Goal: Task Accomplishment & Management: Manage account settings

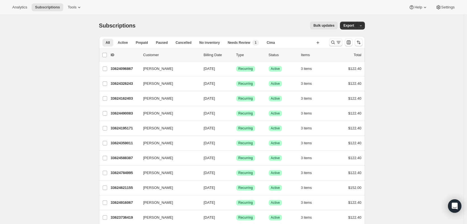
click at [338, 43] on icon "Search and filter results" at bounding box center [339, 42] width 6 height 6
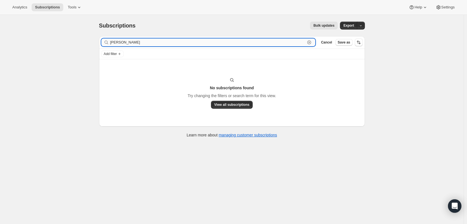
click at [113, 45] on input "[PERSON_NAME]" at bounding box center [207, 42] width 195 height 8
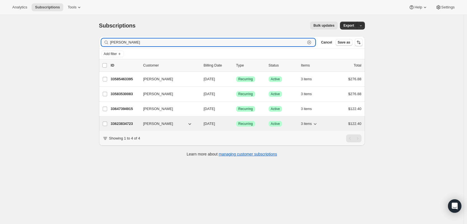
type input "[PERSON_NAME]"
click at [125, 123] on p "33623834723" at bounding box center [125, 124] width 28 height 6
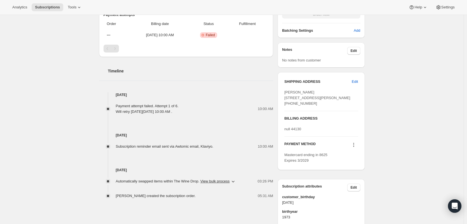
scroll to position [252, 0]
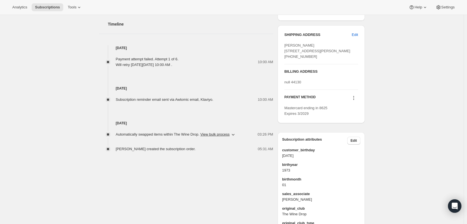
click at [354, 100] on icon at bounding box center [353, 99] width 1 height 1
click at [365, 144] on span "Add credit card" at bounding box center [355, 144] width 39 height 6
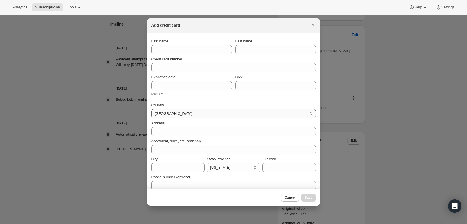
scroll to position [0, 0]
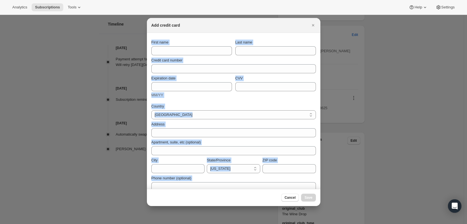
drag, startPoint x: 289, startPoint y: 25, endPoint x: 383, endPoint y: 33, distance: 94.2
click at [252, 111] on select "[GEOGRAPHIC_DATA]" at bounding box center [234, 114] width 165 height 9
click at [207, 99] on div "Expiration date MM/YY CVV" at bounding box center [234, 86] width 165 height 27
click at [155, 93] on span "MM/YY" at bounding box center [158, 95] width 12 height 4
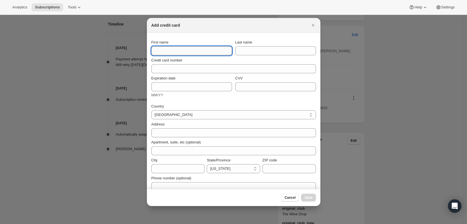
click at [189, 50] on input "First name" at bounding box center [192, 50] width 81 height 9
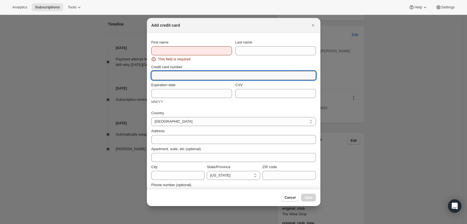
click at [204, 67] on div "Credit card number" at bounding box center [234, 72] width 165 height 16
type input "[CREDIT_CARD_NUMBER]"
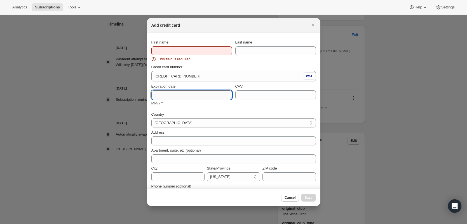
click at [197, 92] on input "Expiration date" at bounding box center [192, 94] width 81 height 9
type input "06/30"
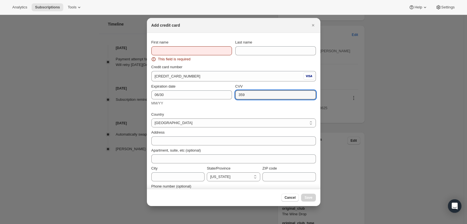
type input "359"
click at [171, 46] on input "First name" at bounding box center [192, 50] width 81 height 9
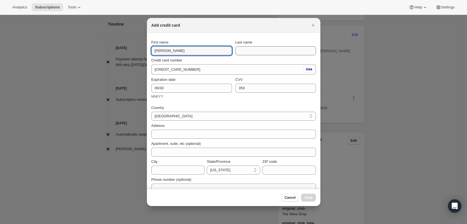
type input "[PERSON_NAME]"
click at [265, 52] on input "Last name" at bounding box center [276, 50] width 81 height 9
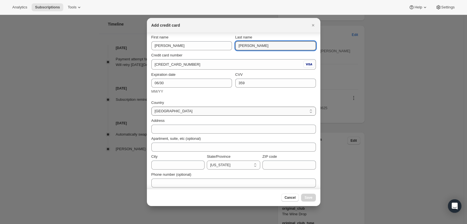
scroll to position [8, 0]
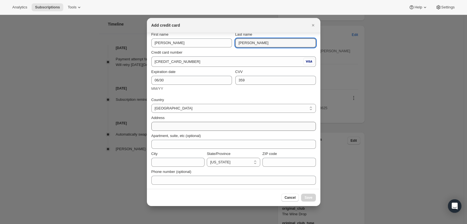
type input "[PERSON_NAME]"
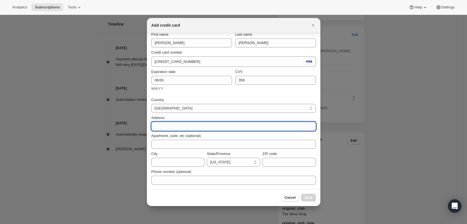
click at [232, 122] on input "Address" at bounding box center [234, 126] width 165 height 9
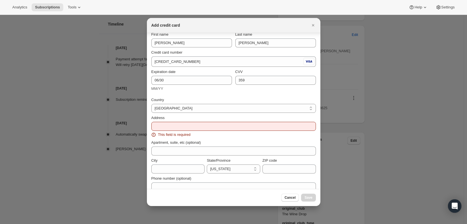
drag, startPoint x: 265, startPoint y: 28, endPoint x: 219, endPoint y: 25, distance: 46.1
click at [219, 25] on div "Add credit card" at bounding box center [234, 25] width 174 height 15
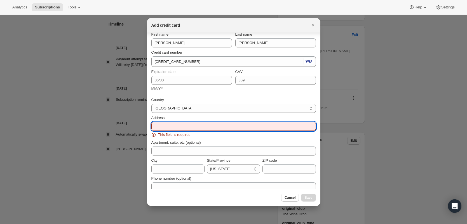
click at [204, 125] on input "Address" at bounding box center [234, 126] width 165 height 9
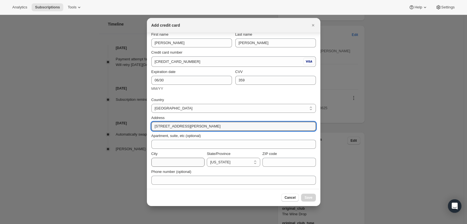
type input "[STREET_ADDRESS][PERSON_NAME]"
click at [173, 161] on input "City" at bounding box center [178, 161] width 53 height 9
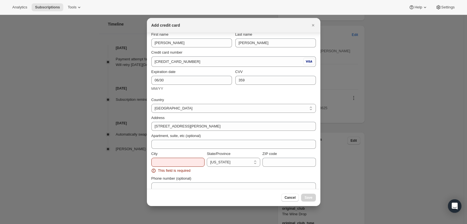
click at [240, 155] on div "State/Province" at bounding box center [233, 154] width 53 height 6
click at [248, 163] on select "[US_STATE] [US_STATE] [US_STATE] [US_STATE] [US_STATE] [US_STATE] [US_STATE] [U…" at bounding box center [233, 161] width 53 height 9
select select "OH"
click at [207, 157] on select "[US_STATE] [US_STATE] [US_STATE] [US_STATE] [US_STATE] [US_STATE] [US_STATE] [U…" at bounding box center [233, 161] width 53 height 9
click at [285, 162] on input "ZIP code" at bounding box center [289, 161] width 53 height 9
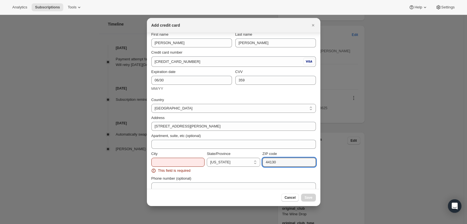
type input "44130"
click at [228, 170] on div "State/Province [US_STATE] [US_STATE] [US_STATE] [US_STATE] [US_STATE] [US_STATE…" at bounding box center [233, 162] width 53 height 22
click at [168, 155] on div "City" at bounding box center [178, 154] width 53 height 6
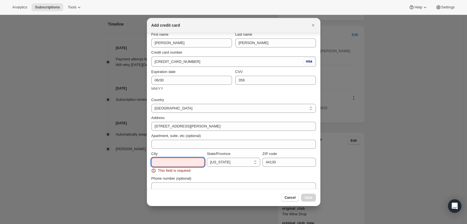
click at [173, 166] on input "City" at bounding box center [178, 161] width 53 height 9
click at [296, 164] on input "44130" at bounding box center [289, 161] width 53 height 9
click at [180, 163] on input "City" at bounding box center [178, 161] width 53 height 9
type input "[GEOGRAPHIC_DATA]"
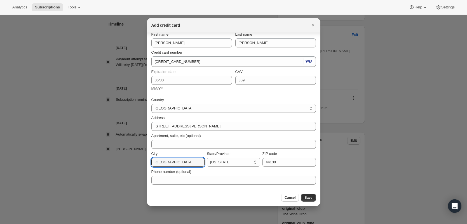
click at [313, 149] on section "First name [PERSON_NAME] Last name [PERSON_NAME] Credit card number [CREDIT_CAR…" at bounding box center [234, 107] width 174 height 164
click at [283, 166] on div "Phone number (optional)" at bounding box center [234, 175] width 165 height 18
click at [283, 159] on input "44130" at bounding box center [289, 161] width 53 height 9
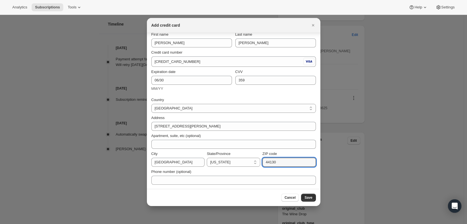
click at [266, 90] on div "CVV [CREDIT_CARD_DATA]" at bounding box center [276, 80] width 81 height 22
click at [309, 196] on span "Save" at bounding box center [309, 197] width 8 height 4
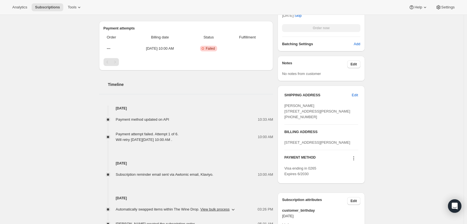
scroll to position [226, 0]
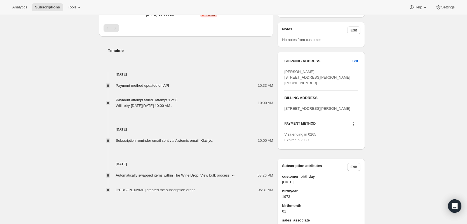
click at [355, 127] on icon at bounding box center [354, 124] width 6 height 6
click at [398, 167] on div "Subscription #33623834723. This page is ready Subscription #33623834723 Success…" at bounding box center [232, 41] width 464 height 504
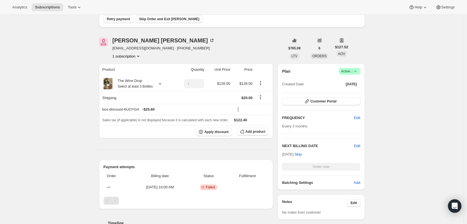
scroll to position [0, 0]
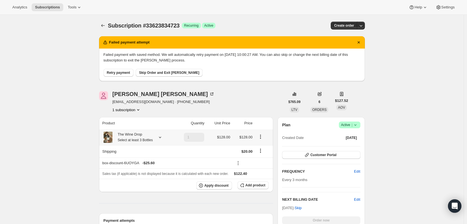
click at [155, 137] on div "The Wine Drop Select at least 3 Bottles" at bounding box center [138, 136] width 70 height 11
click at [161, 138] on icon at bounding box center [160, 137] width 6 height 6
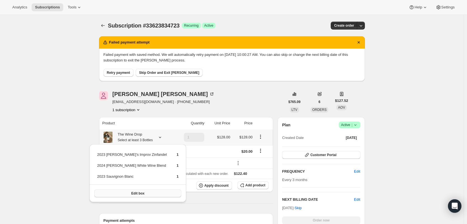
click at [138, 191] on span "Edit box" at bounding box center [137, 193] width 13 height 4
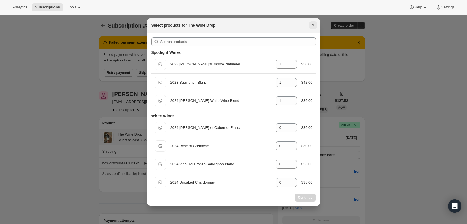
click at [315, 25] on icon "Close" at bounding box center [314, 25] width 6 height 6
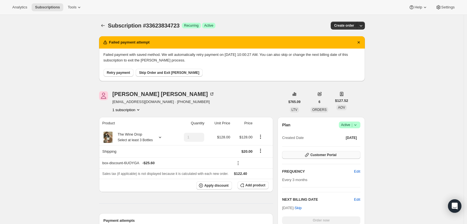
click at [331, 155] on span "Customer Portal" at bounding box center [324, 154] width 26 height 4
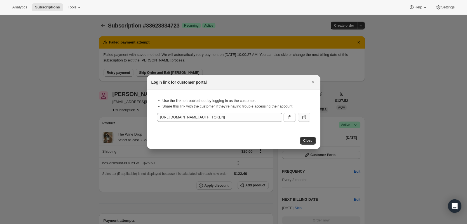
click at [304, 113] on button ":rh7:" at bounding box center [304, 117] width 12 height 9
click at [314, 82] on icon "Close" at bounding box center [314, 82] width 6 height 6
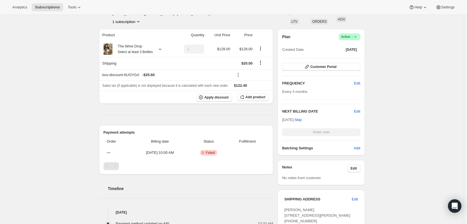
scroll to position [28, 0]
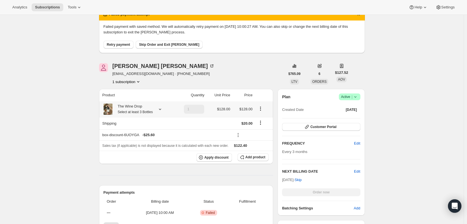
click at [158, 107] on icon at bounding box center [160, 109] width 6 height 6
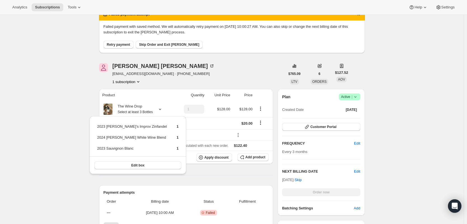
drag, startPoint x: 412, startPoint y: 144, endPoint x: 406, endPoint y: 144, distance: 5.9
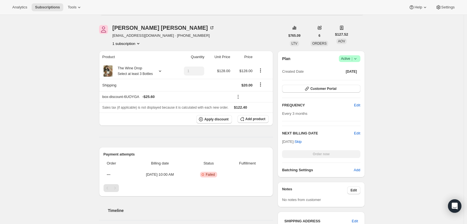
scroll to position [65, 0]
click at [159, 71] on icon at bounding box center [160, 72] width 6 height 6
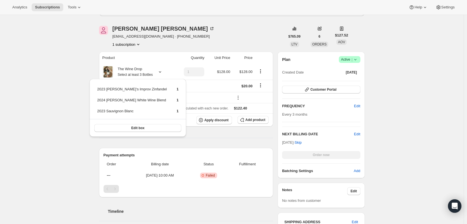
drag, startPoint x: 53, startPoint y: 176, endPoint x: 162, endPoint y: 146, distance: 113.1
click at [55, 176] on div "Subscription #33623834723. This page is ready Subscription #33623834723 Success…" at bounding box center [232, 202] width 464 height 504
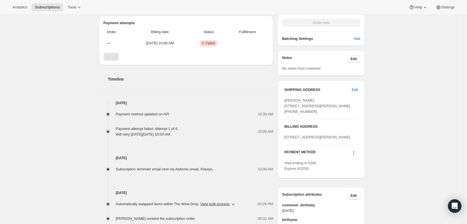
scroll to position [205, 0]
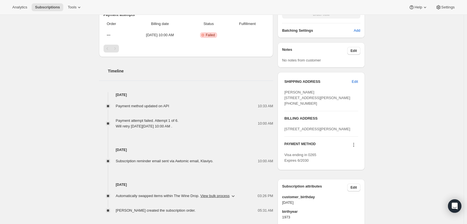
click at [355, 147] on icon at bounding box center [354, 145] width 6 height 6
click at [421, 123] on div "Subscription #33623834723. This page is ready Subscription #33623834723 Success…" at bounding box center [232, 62] width 464 height 504
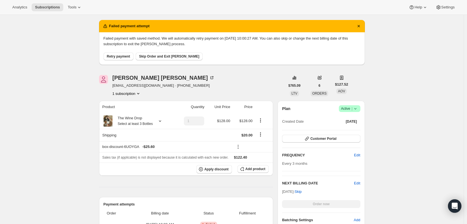
scroll to position [0, 0]
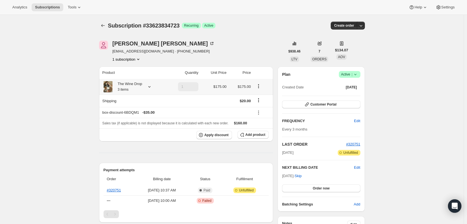
click at [145, 88] on div "The Wine Drop 3 items" at bounding box center [133, 86] width 61 height 11
click at [150, 89] on icon at bounding box center [150, 87] width 6 height 6
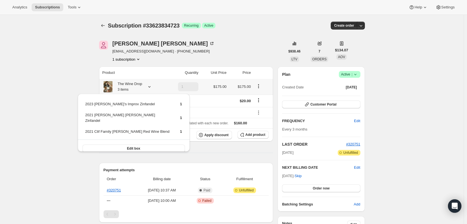
click at [150, 89] on icon at bounding box center [150, 87] width 6 height 6
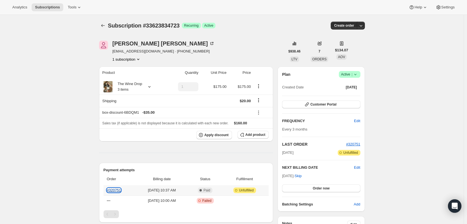
click at [113, 190] on link "#320751" at bounding box center [114, 190] width 14 height 4
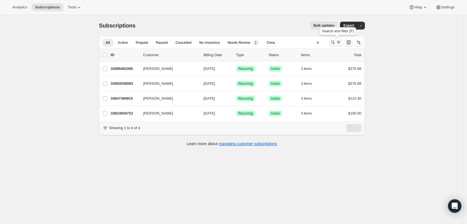
click at [339, 42] on icon "Search and filter results" at bounding box center [339, 42] width 6 height 6
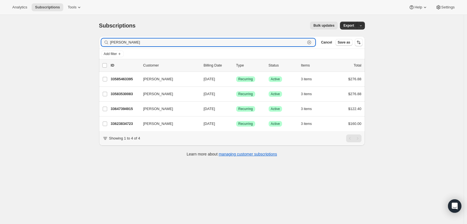
click at [312, 44] on icon "button" at bounding box center [310, 42] width 6 height 6
